Goal: Information Seeking & Learning: Learn about a topic

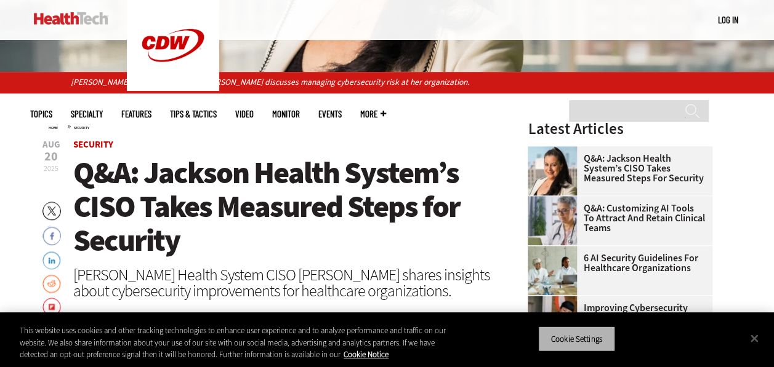
click at [578, 345] on button "Cookie Settings" at bounding box center [576, 339] width 77 height 26
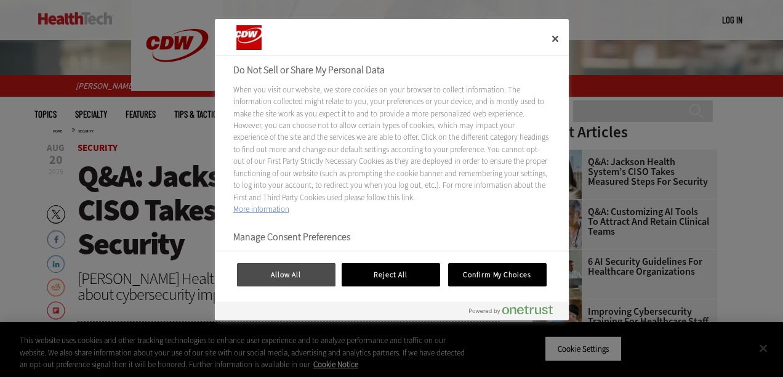
click at [293, 273] on button "Allow All" at bounding box center [286, 274] width 98 height 23
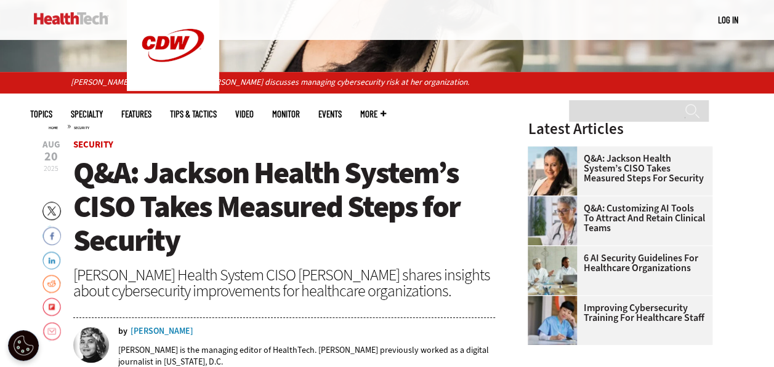
click at [293, 258] on header "[DATE] Twitter Facebook LinkedIn Reddit Flipboard Email Security Q&A: [PERSON_N…" at bounding box center [284, 261] width 422 height 243
click at [15, 351] on button "Open Preferences" at bounding box center [23, 345] width 31 height 31
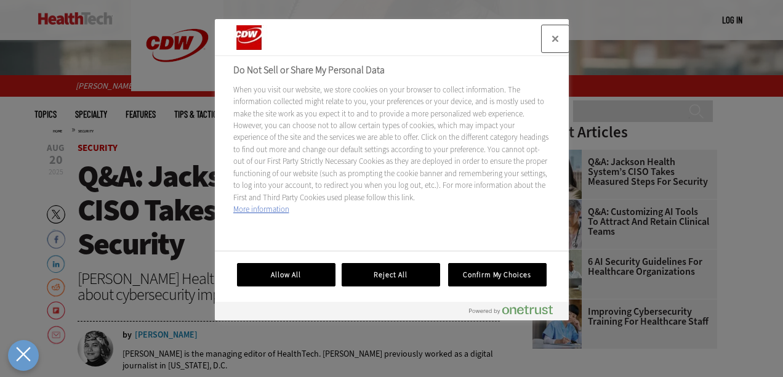
click at [552, 38] on button "Close" at bounding box center [555, 38] width 27 height 27
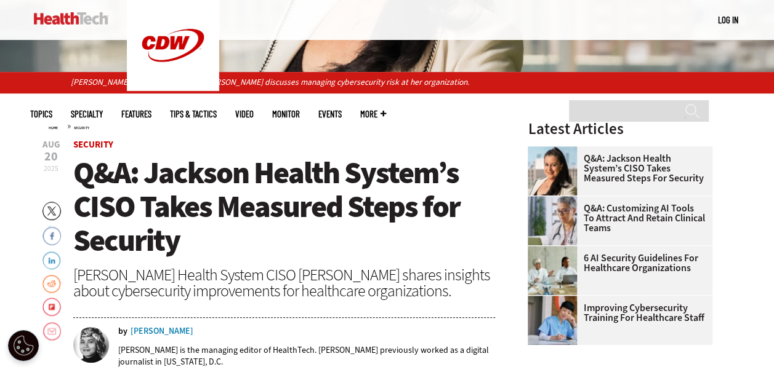
click at [188, 224] on span "Q&A: Jackson Health System’s CISO Takes Measured Steps for Security" at bounding box center [266, 207] width 386 height 108
click at [228, 172] on span "Q&A: Jackson Health System’s CISO Takes Measured Steps for Security" at bounding box center [266, 207] width 386 height 108
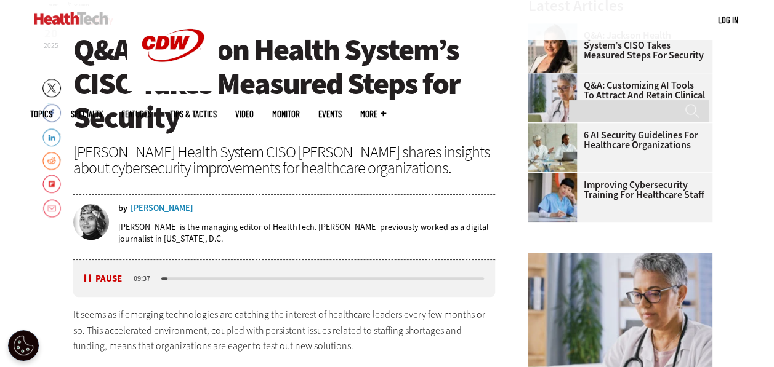
scroll to position [554, 0]
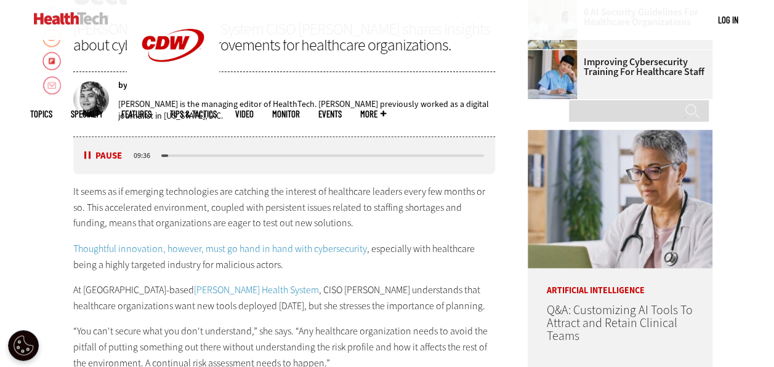
click at [85, 150] on div "Listen Pause" at bounding box center [106, 156] width 49 height 13
click at [90, 158] on button "Pause" at bounding box center [103, 155] width 38 height 9
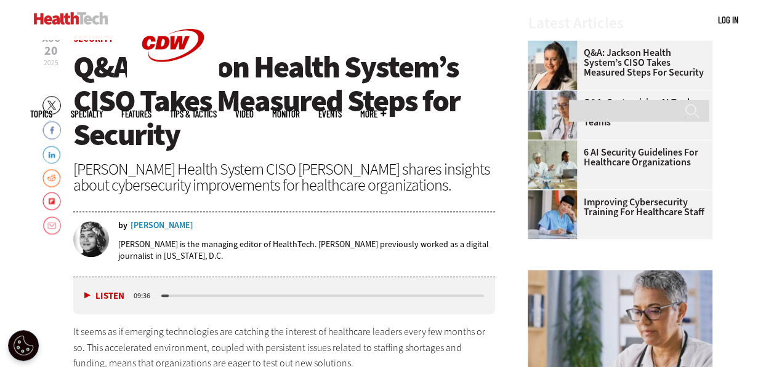
scroll to position [246, 0]
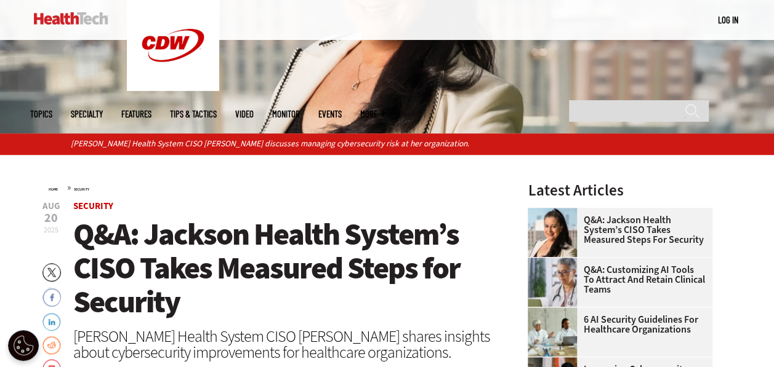
click at [197, 239] on span "Q&A: Jackson Health System’s CISO Takes Measured Steps for Security" at bounding box center [266, 268] width 386 height 108
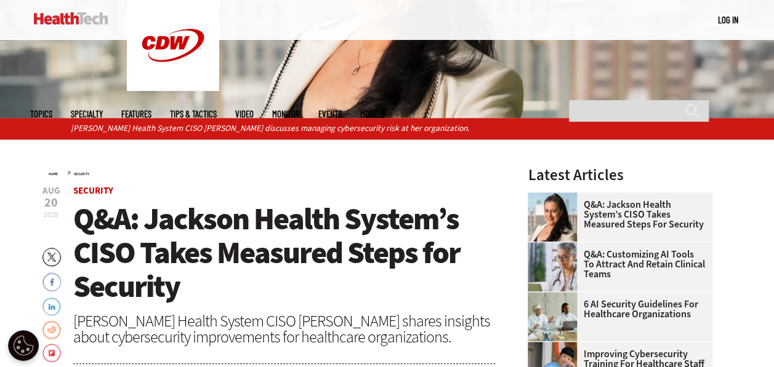
scroll to position [308, 0]
